Goal: Check status

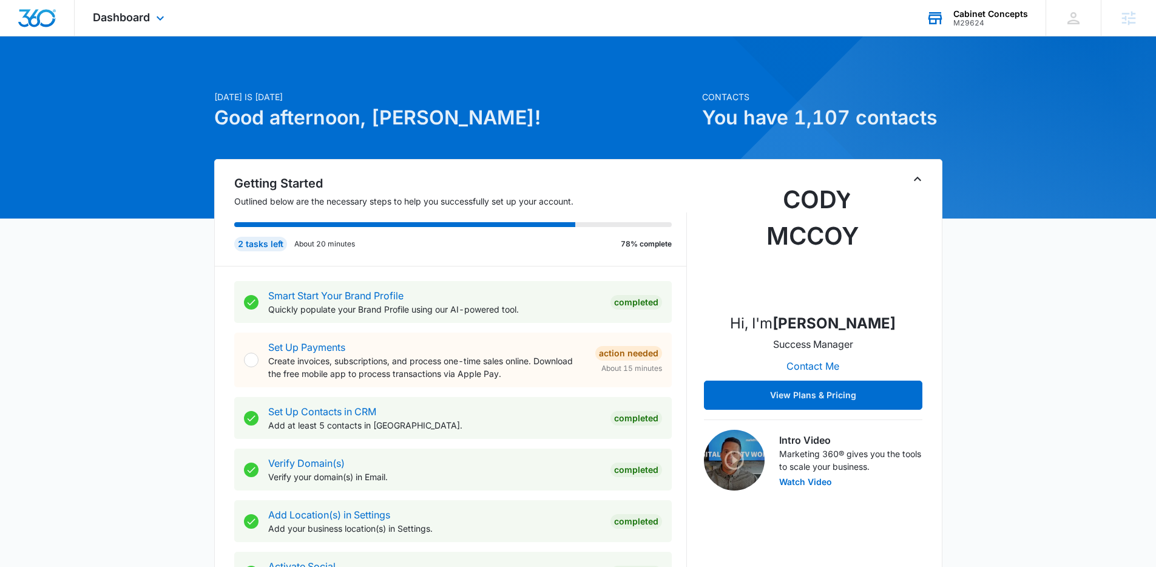
click at [1002, 22] on div "M29624" at bounding box center [991, 23] width 75 height 8
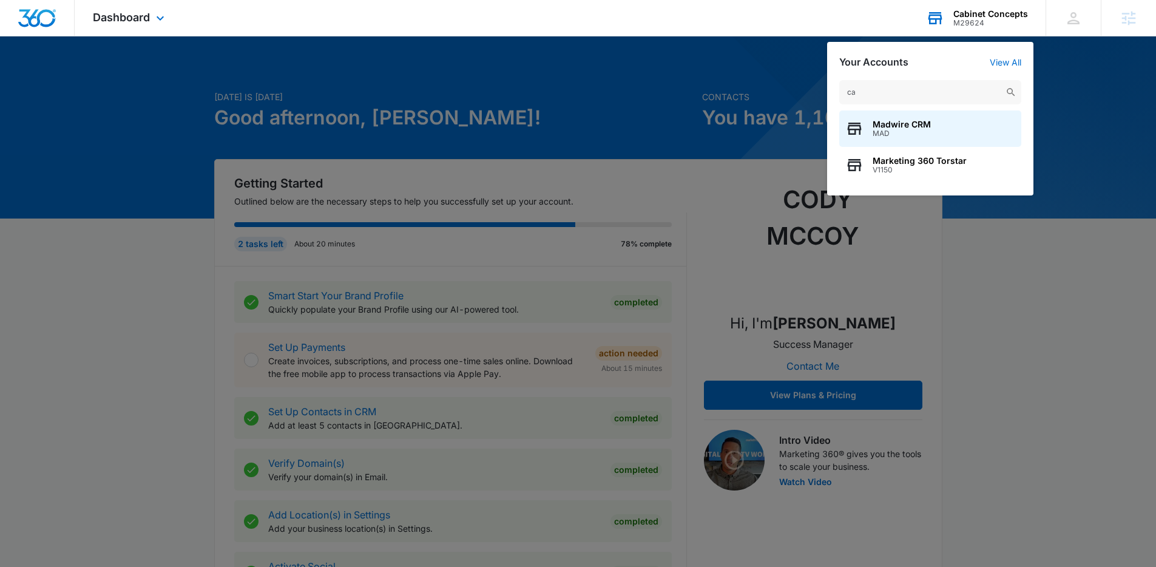
type input "c"
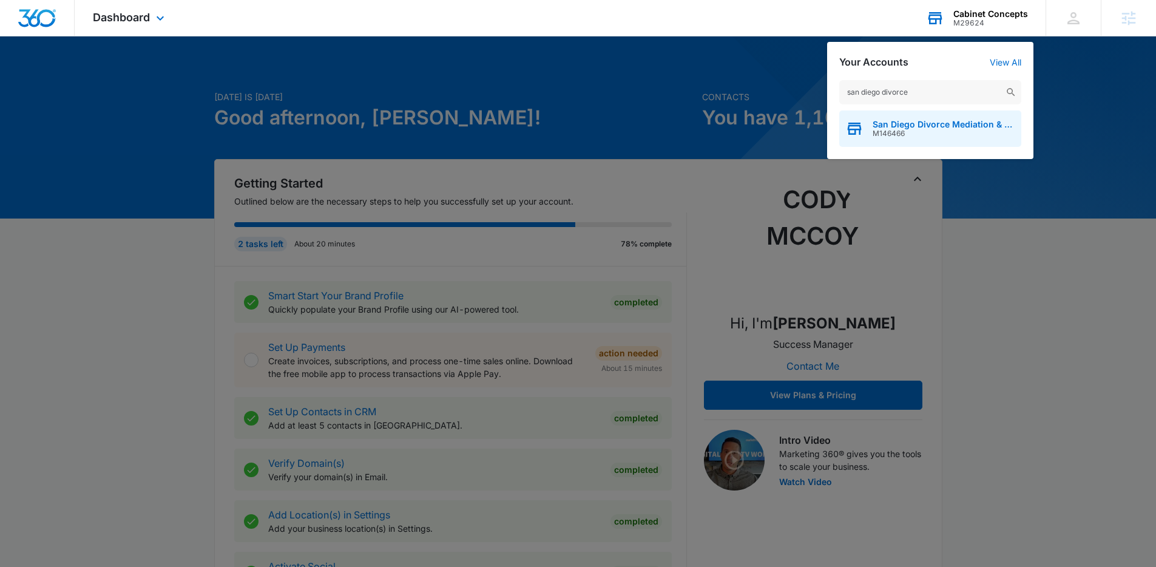
type input "san diego divorce"
click at [904, 131] on span "M146466" at bounding box center [944, 133] width 143 height 8
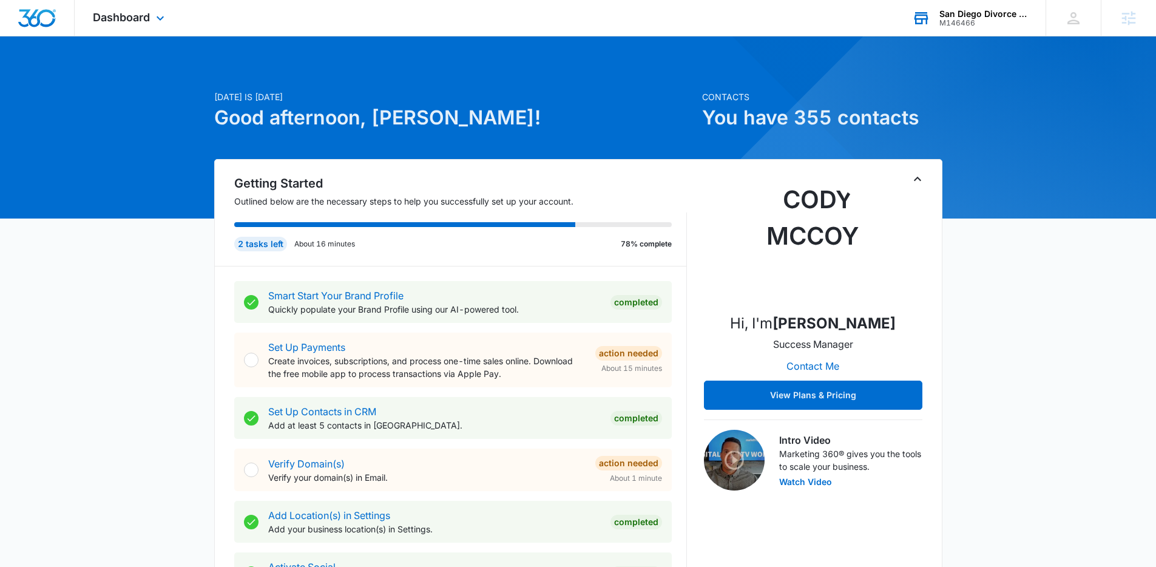
scroll to position [2, 0]
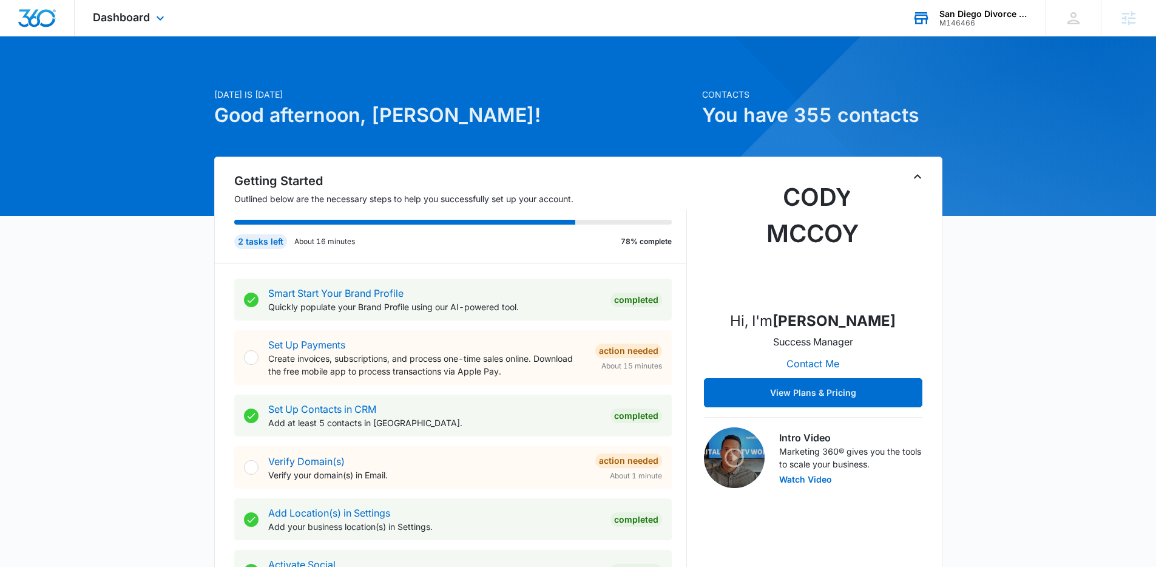
click at [136, 8] on div "Dashboard Apps Reputation Forms CRM Email Social POS Content Ads Intelligence F…" at bounding box center [130, 18] width 111 height 36
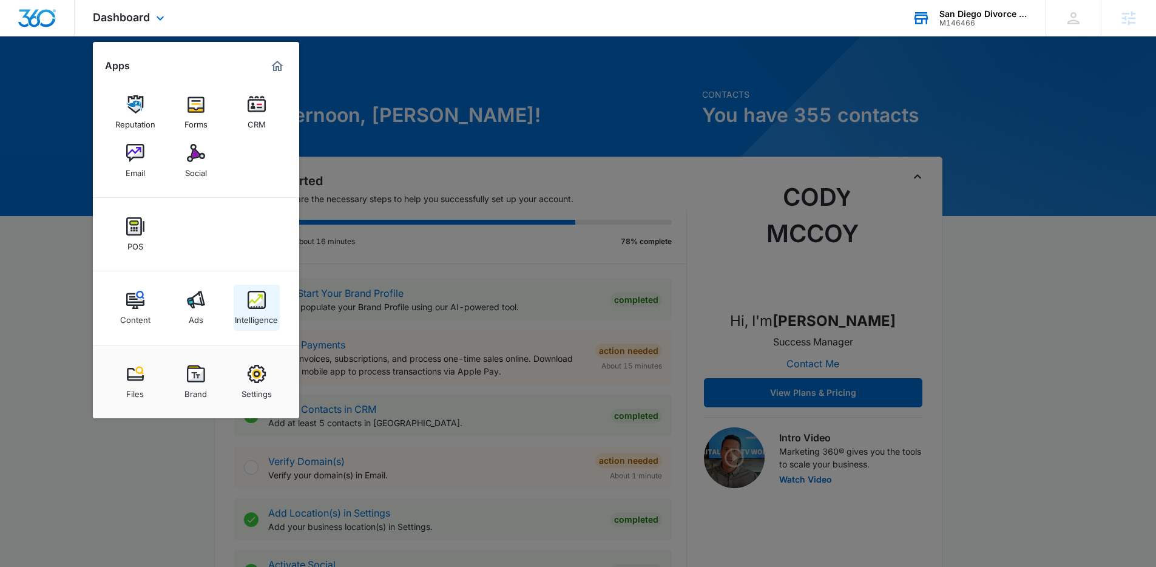
click at [259, 305] on img at bounding box center [257, 300] width 18 height 18
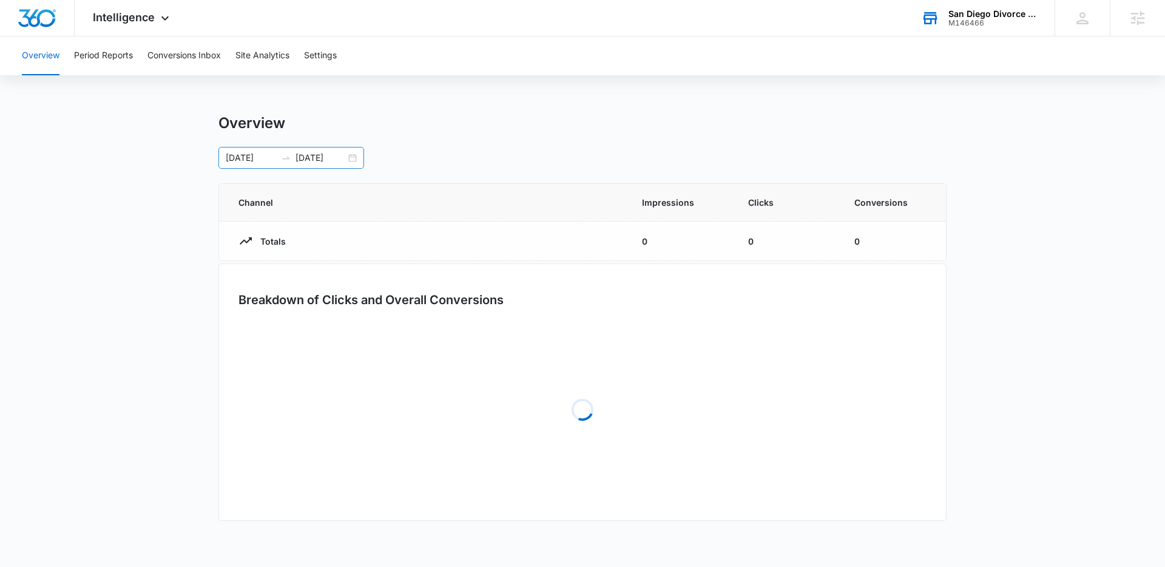
click at [358, 158] on div "[DATE] [DATE]" at bounding box center [292, 158] width 146 height 22
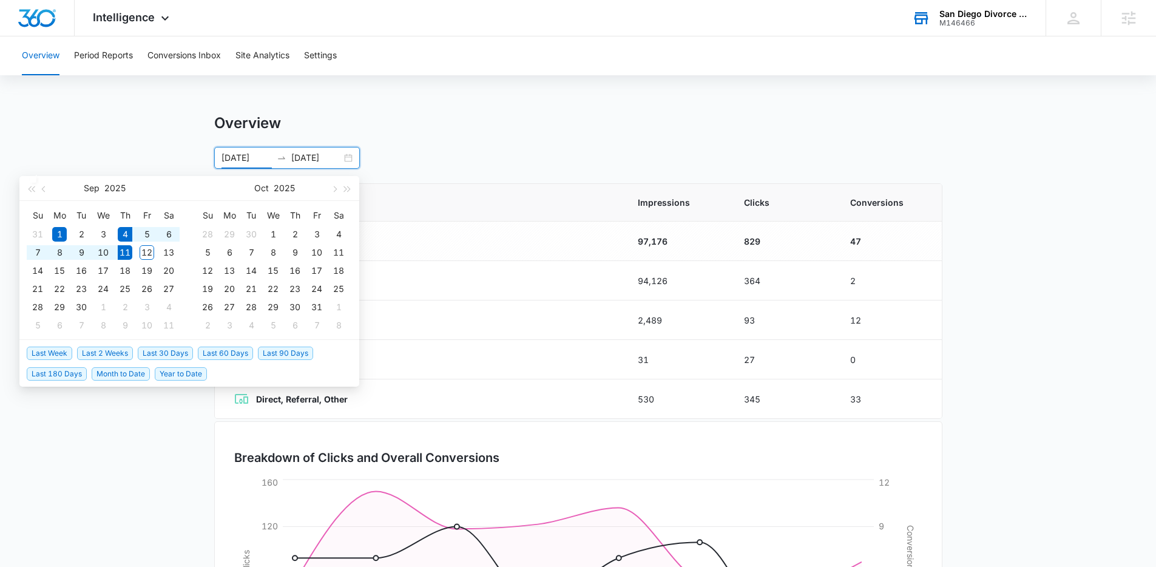
click at [56, 354] on span "Last Week" at bounding box center [50, 353] width 46 height 13
type input "[DATE]"
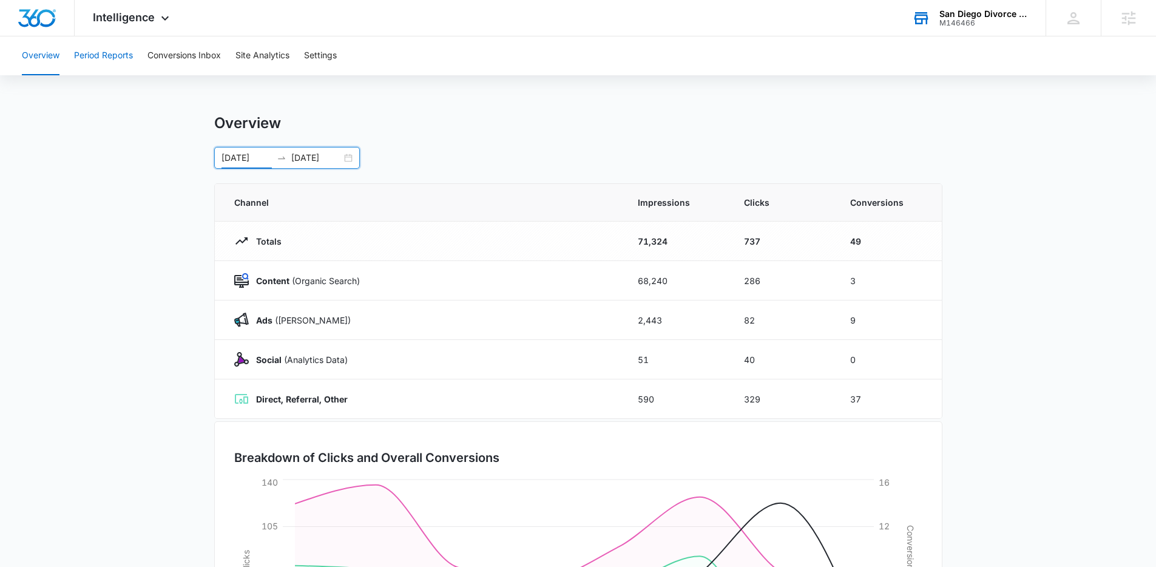
click at [96, 54] on button "Period Reports" at bounding box center [103, 55] width 59 height 39
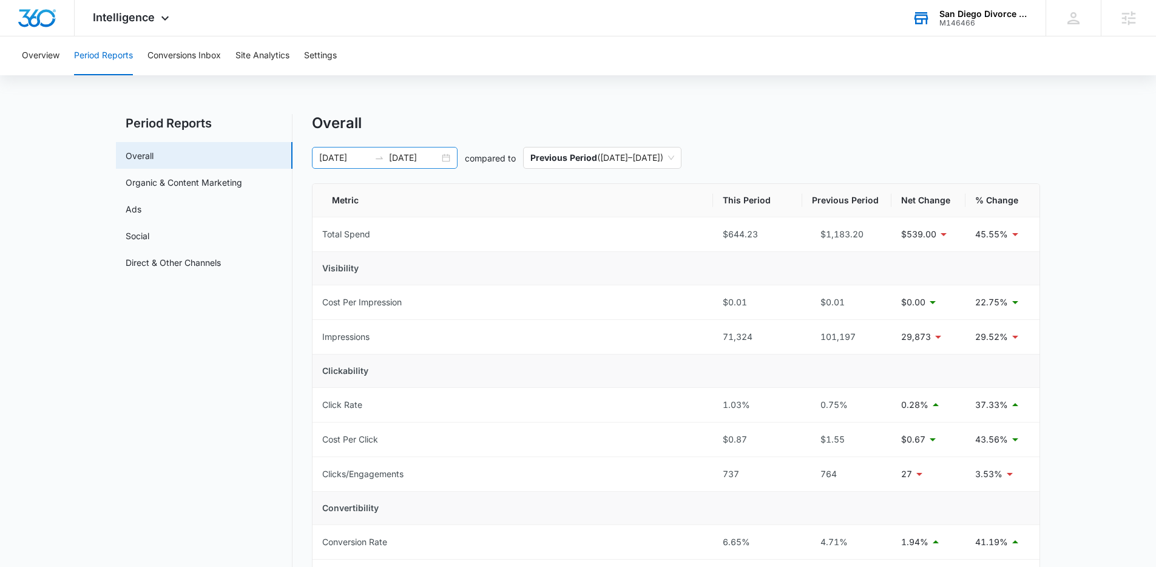
click at [446, 160] on div "[DATE] [DATE]" at bounding box center [385, 158] width 146 height 22
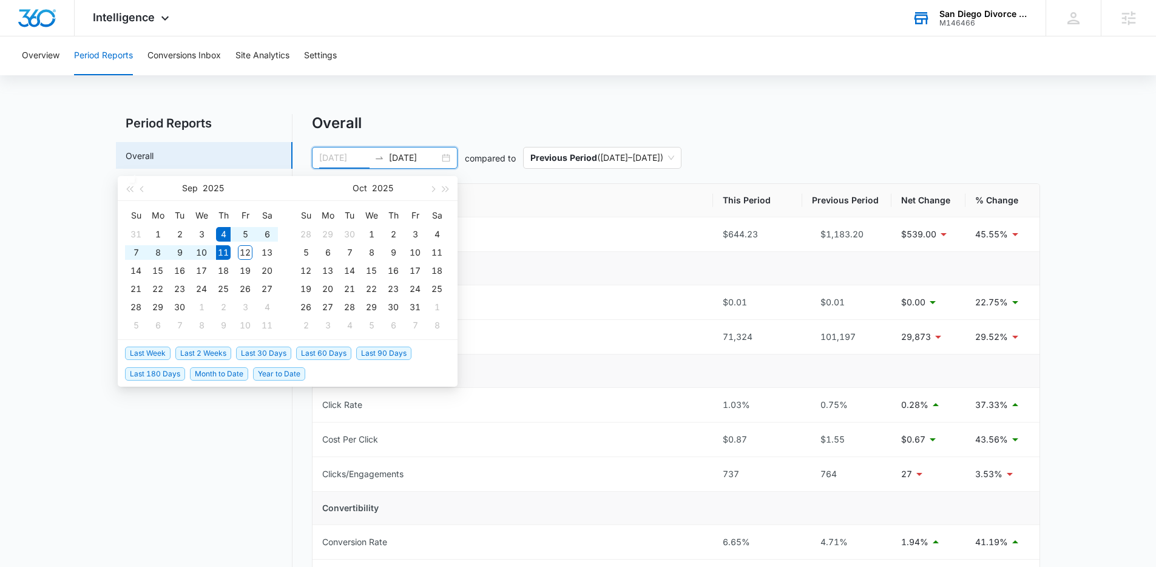
type input "[DATE]"
click at [158, 358] on span "Last Week" at bounding box center [148, 353] width 46 height 13
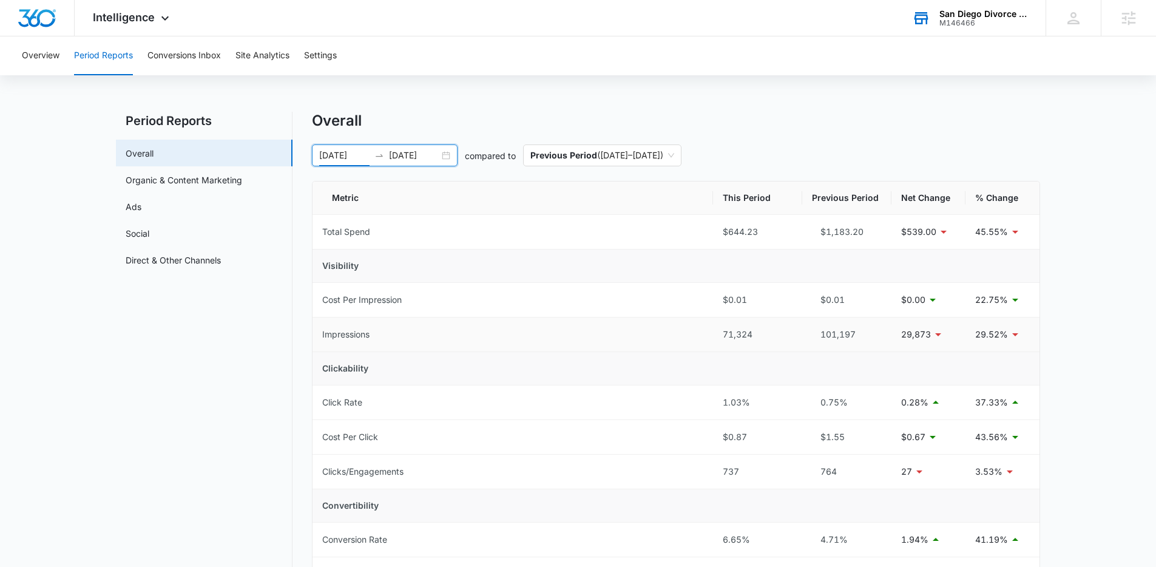
scroll to position [5, 0]
click at [141, 210] on link "Ads" at bounding box center [134, 204] width 16 height 13
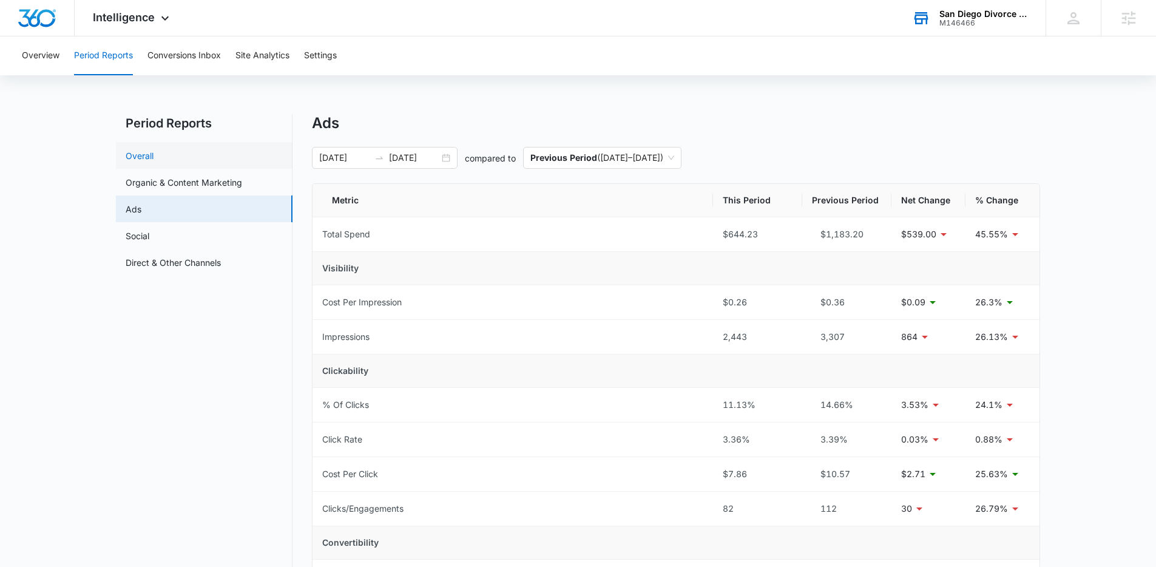
click at [154, 155] on link "Overall" at bounding box center [140, 155] width 28 height 13
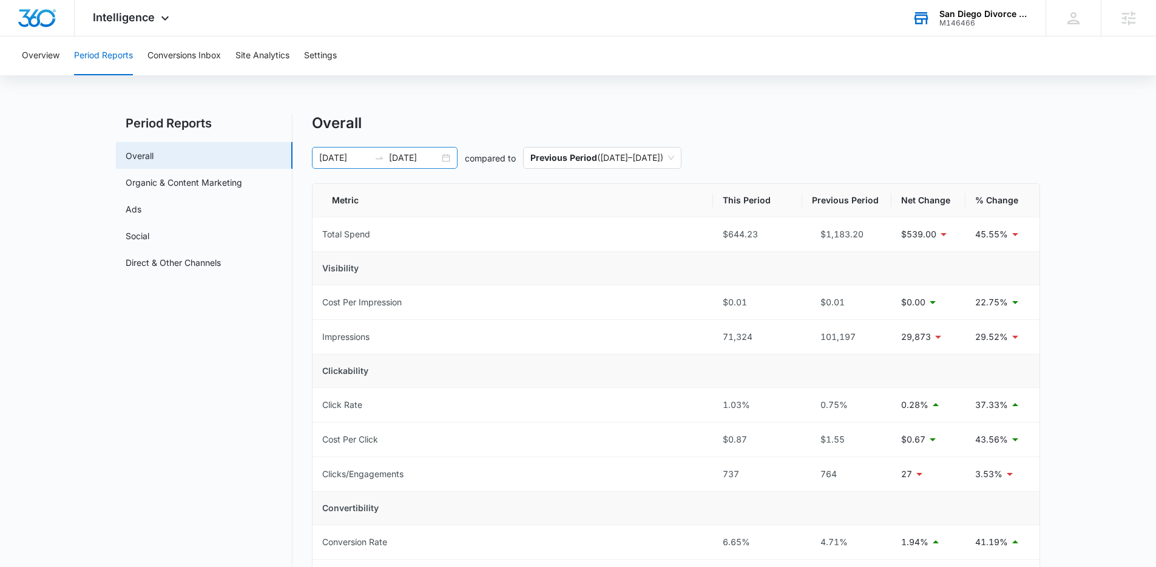
click at [442, 160] on div "[DATE] [DATE]" at bounding box center [385, 158] width 146 height 22
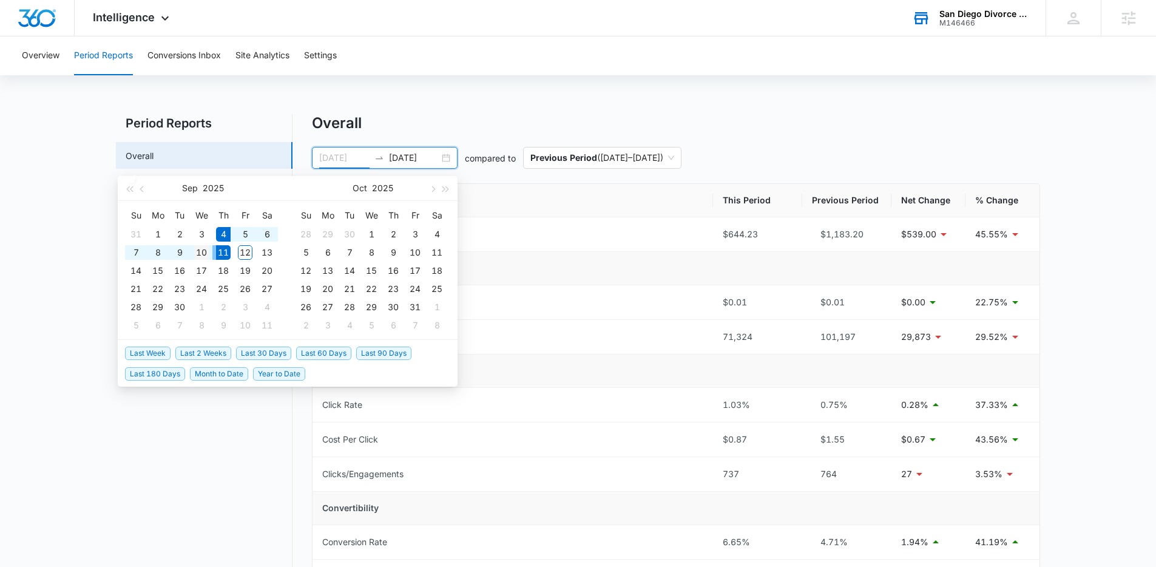
type input "[DATE]"
click at [207, 255] on div "10" at bounding box center [201, 252] width 15 height 15
click at [231, 253] on td "11" at bounding box center [223, 252] width 22 height 18
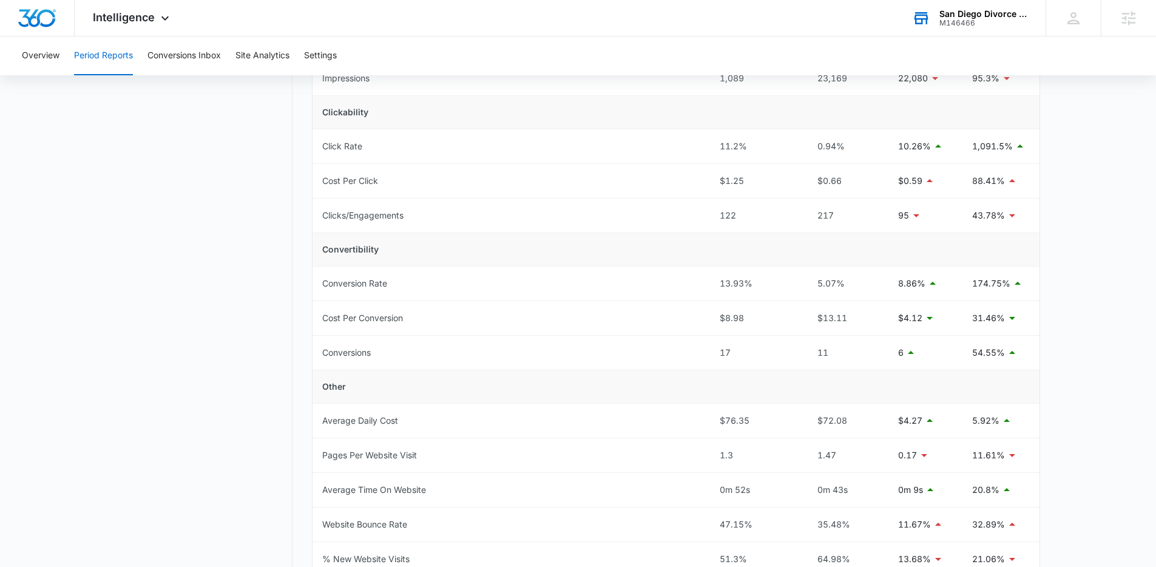
scroll to position [317, 0]
